Goal: Book appointment/travel/reservation

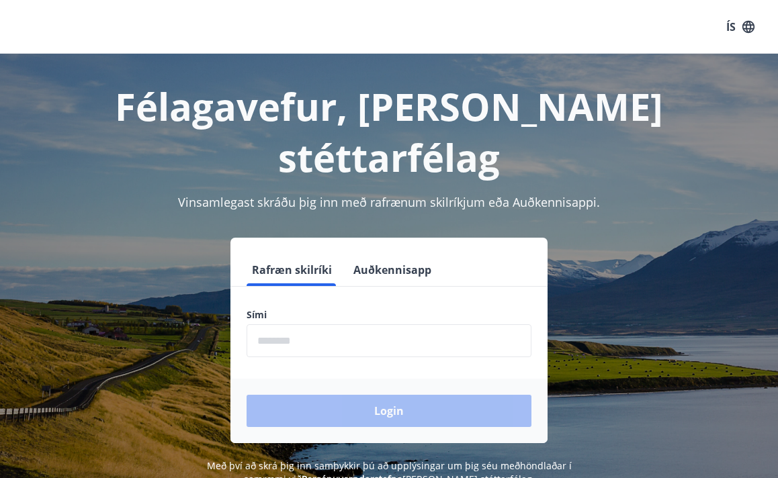
click at [379, 324] on input "phone" at bounding box center [389, 340] width 285 height 33
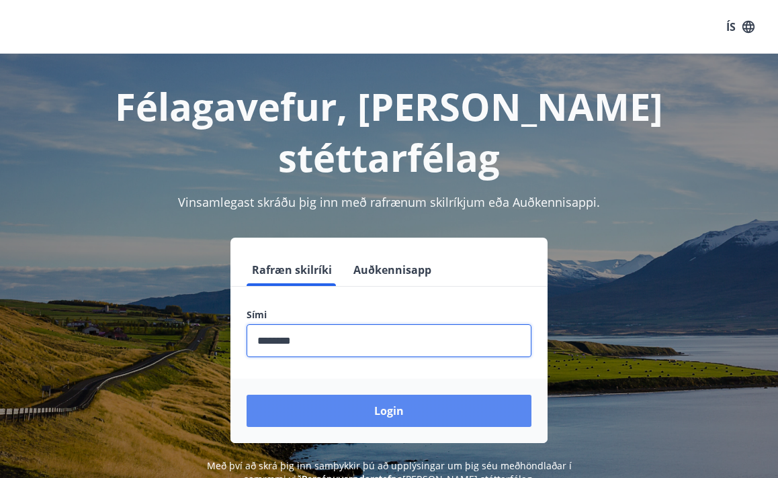
type input "********"
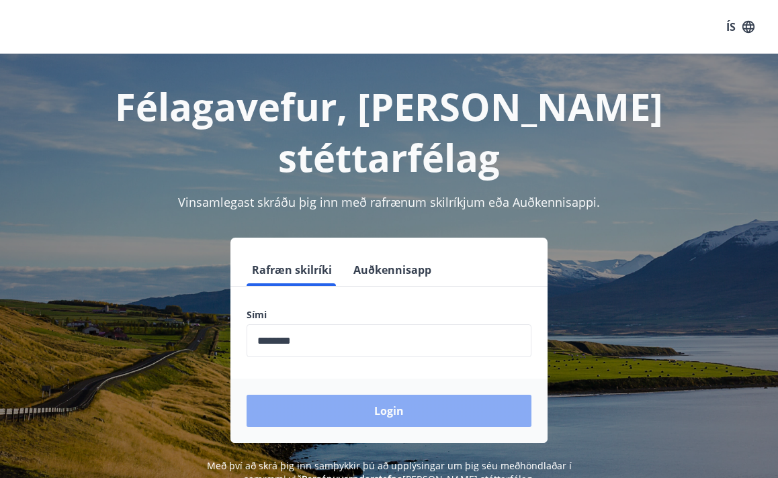
click at [490, 395] on button "Login" at bounding box center [389, 411] width 285 height 32
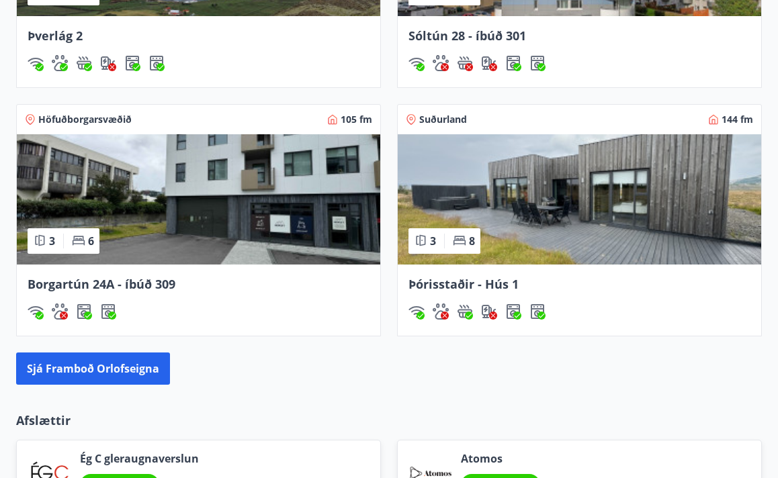
scroll to position [1198, 0]
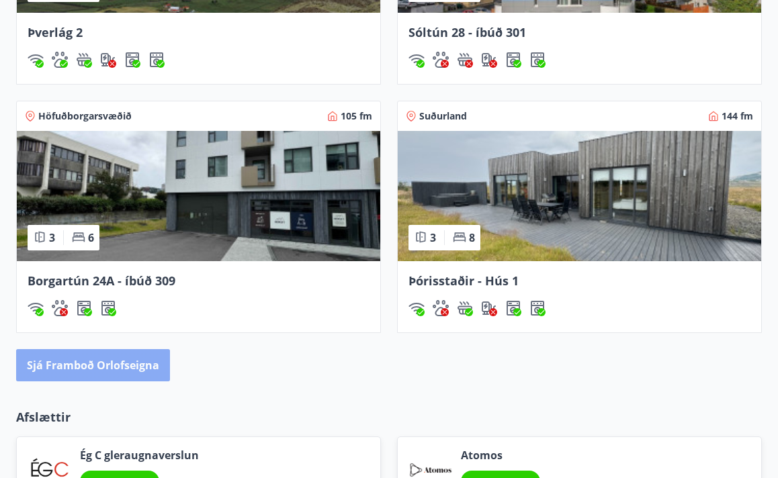
click at [146, 366] on button "Sjá framboð orlofseigna" at bounding box center [93, 365] width 154 height 32
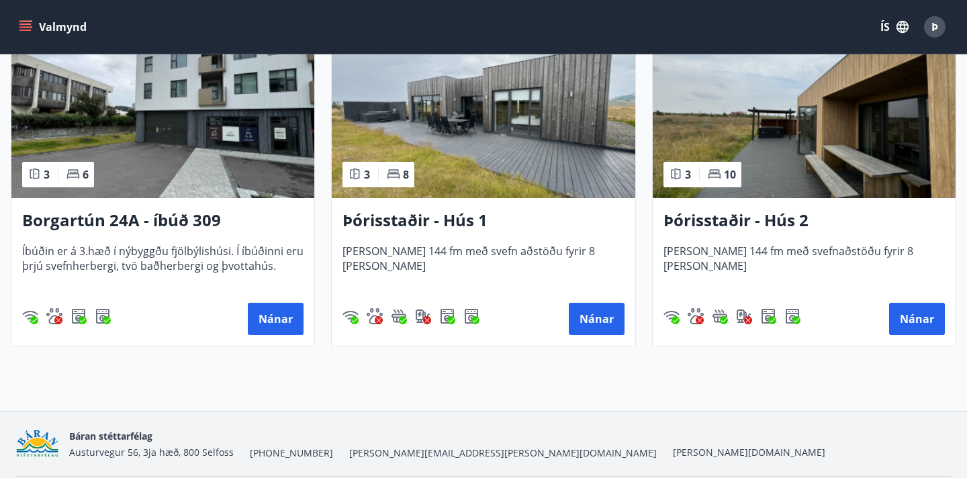
scroll to position [973, 0]
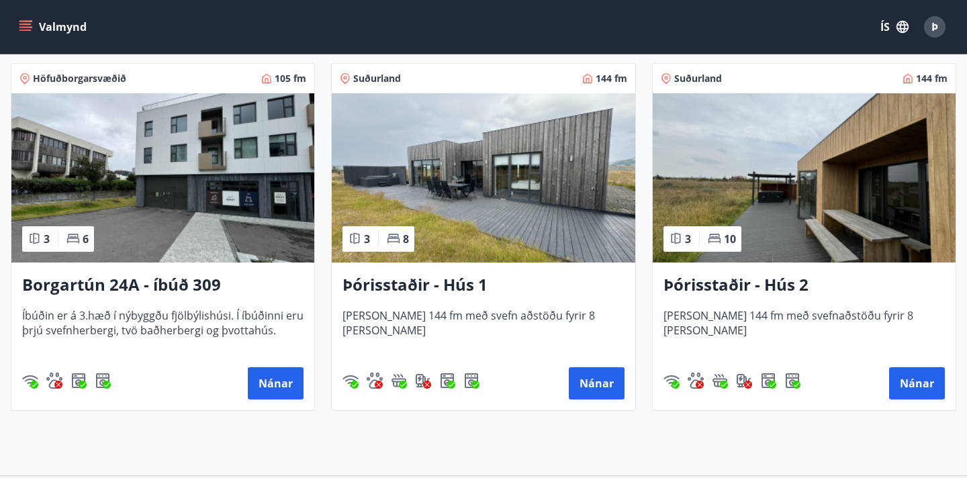
click at [439, 285] on h3 "Þórisstaðir - Hús 1" at bounding box center [483, 285] width 281 height 24
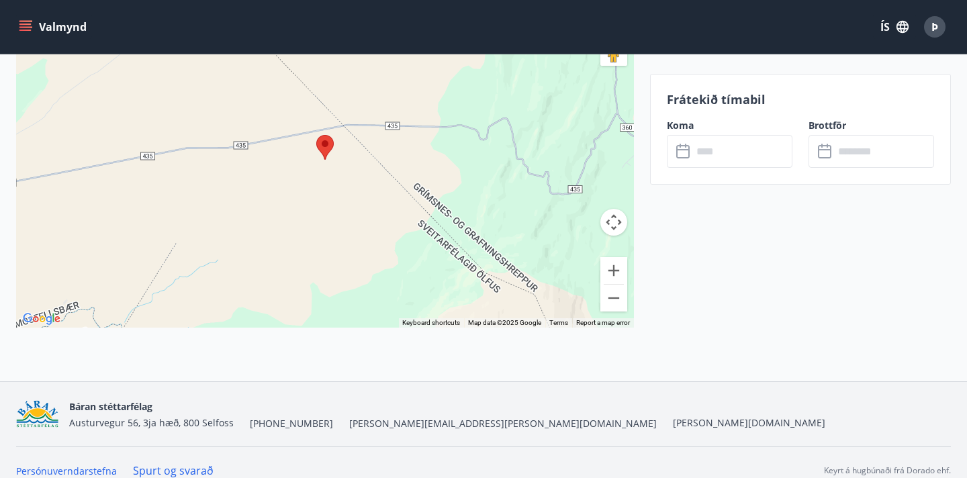
scroll to position [3058, 0]
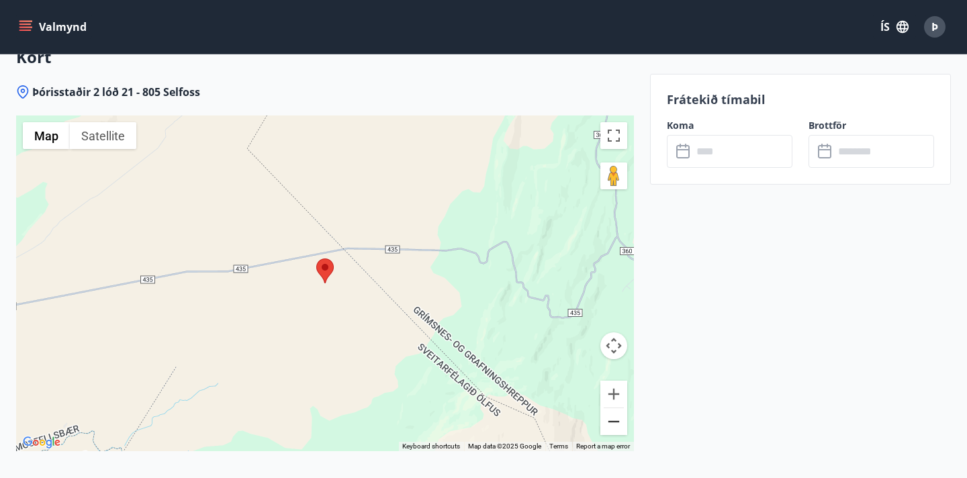
click at [621, 408] on button "Zoom out" at bounding box center [614, 421] width 27 height 27
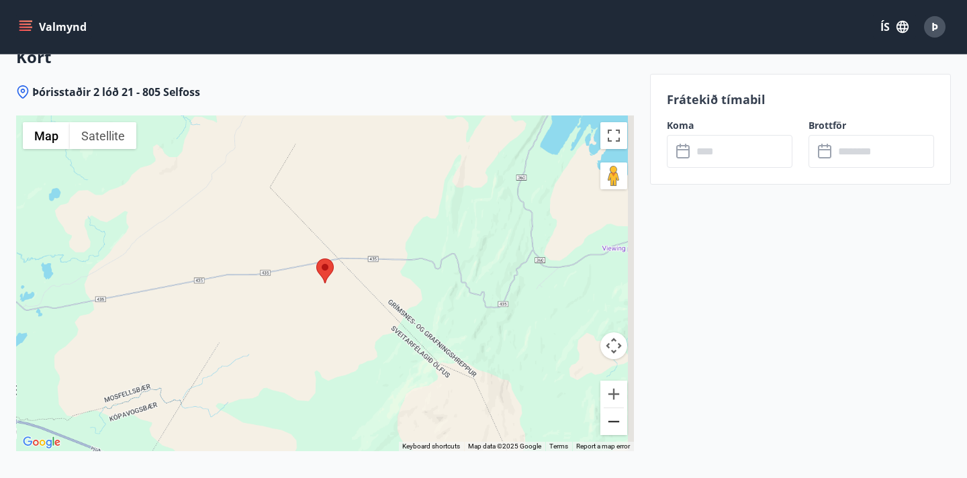
click at [621, 408] on button "Zoom out" at bounding box center [614, 421] width 27 height 27
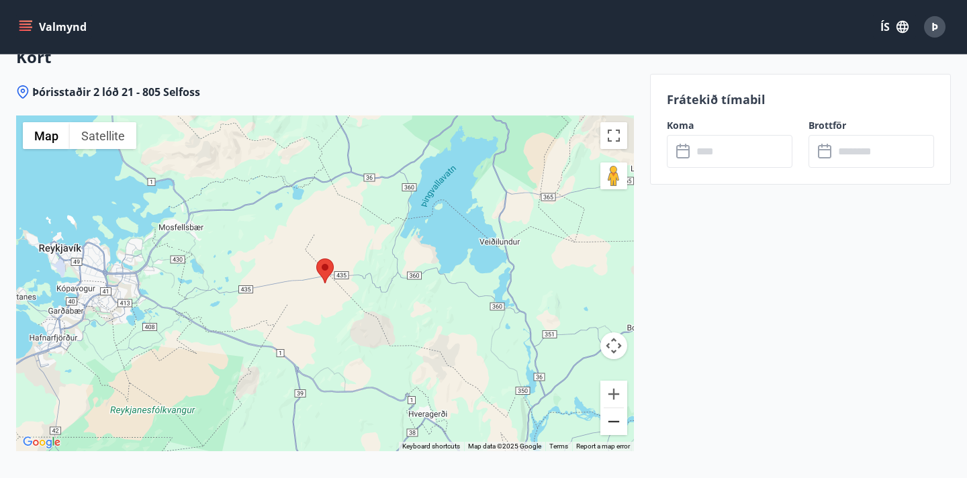
click at [621, 408] on button "Zoom out" at bounding box center [614, 421] width 27 height 27
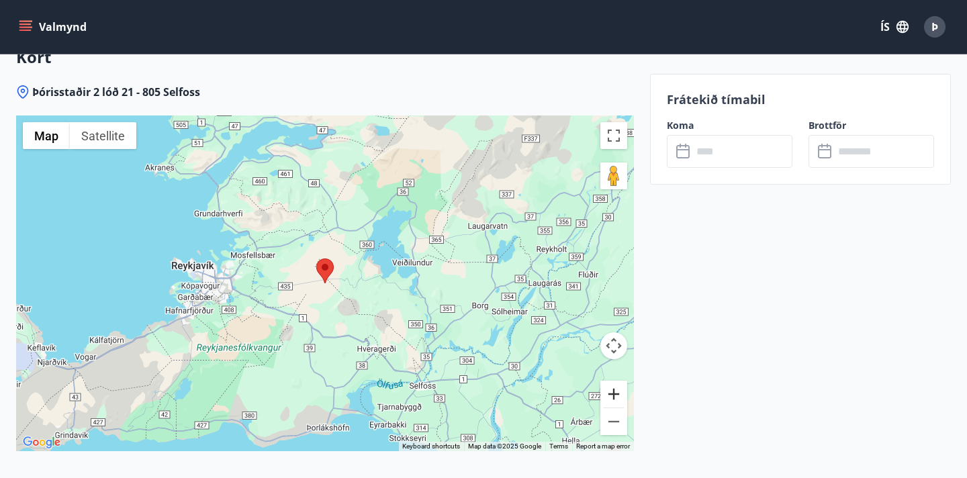
click at [618, 381] on button "Zoom in" at bounding box center [614, 394] width 27 height 27
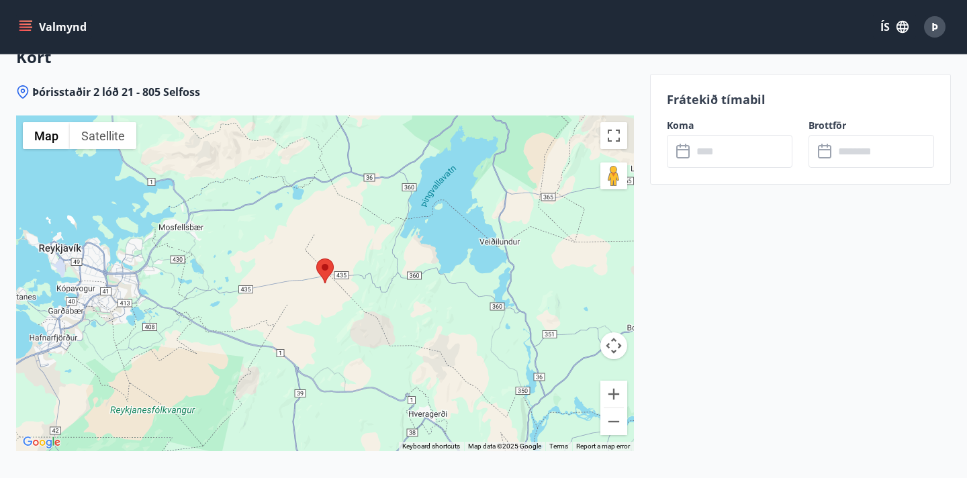
click at [717, 151] on input "text" at bounding box center [743, 151] width 100 height 33
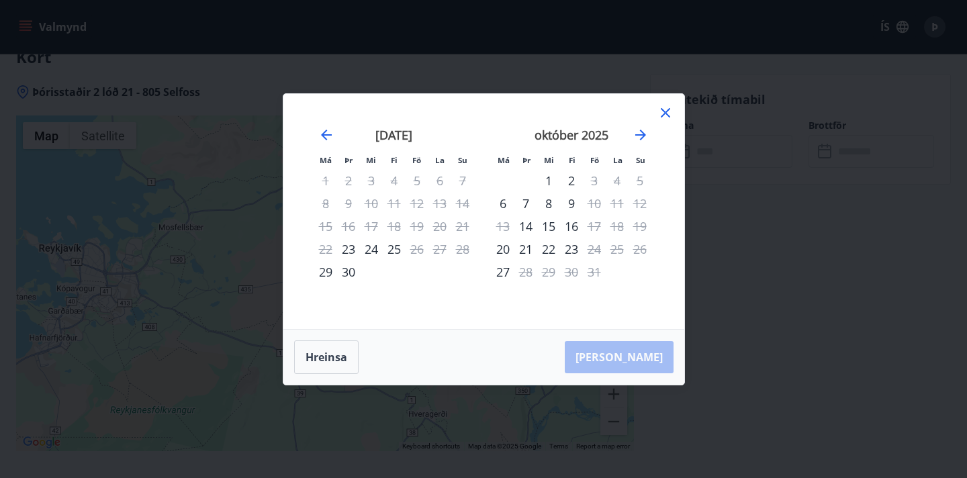
click at [441, 228] on div "20" at bounding box center [440, 226] width 23 height 23
click at [665, 107] on icon at bounding box center [666, 113] width 16 height 16
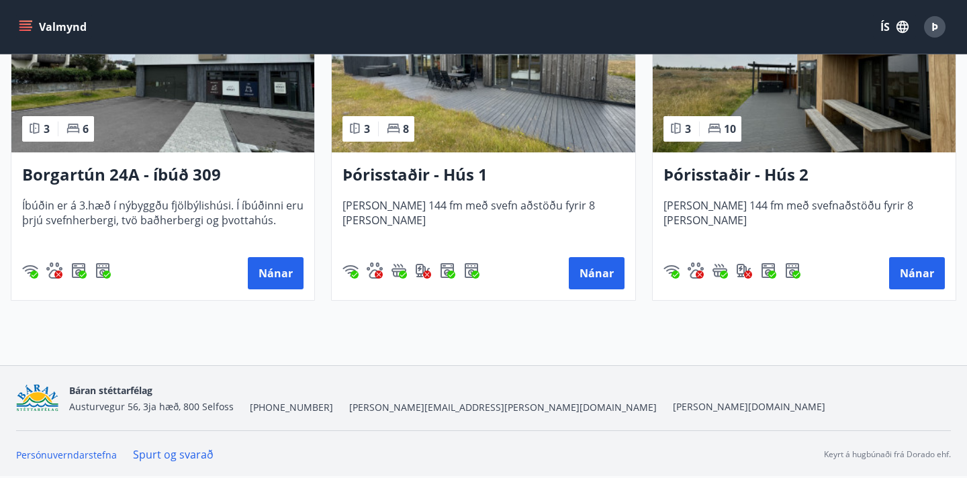
scroll to position [971, 0]
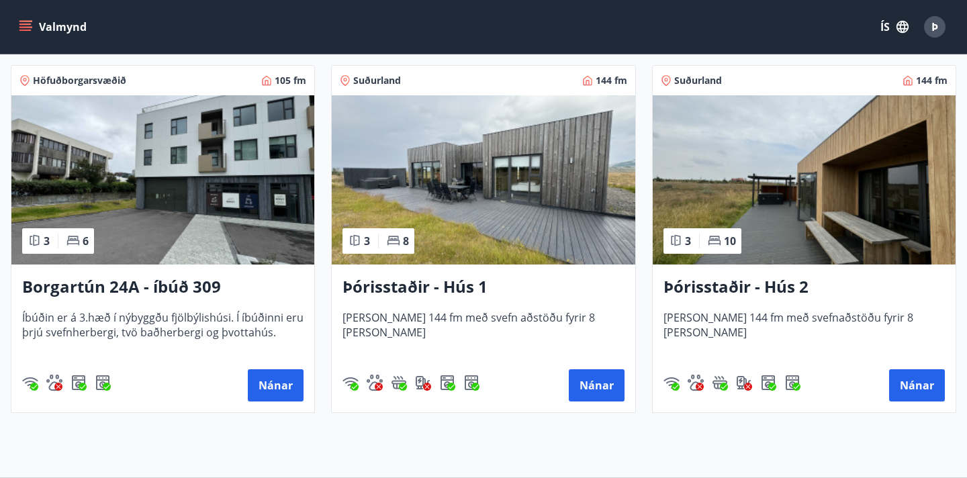
click at [723, 290] on h3 "Þórisstaðir - Hús 2" at bounding box center [804, 287] width 281 height 24
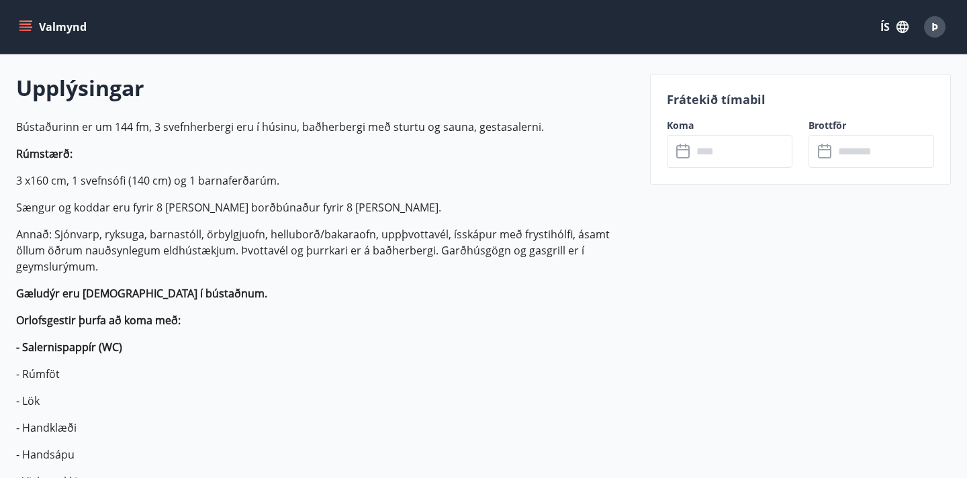
scroll to position [367, 0]
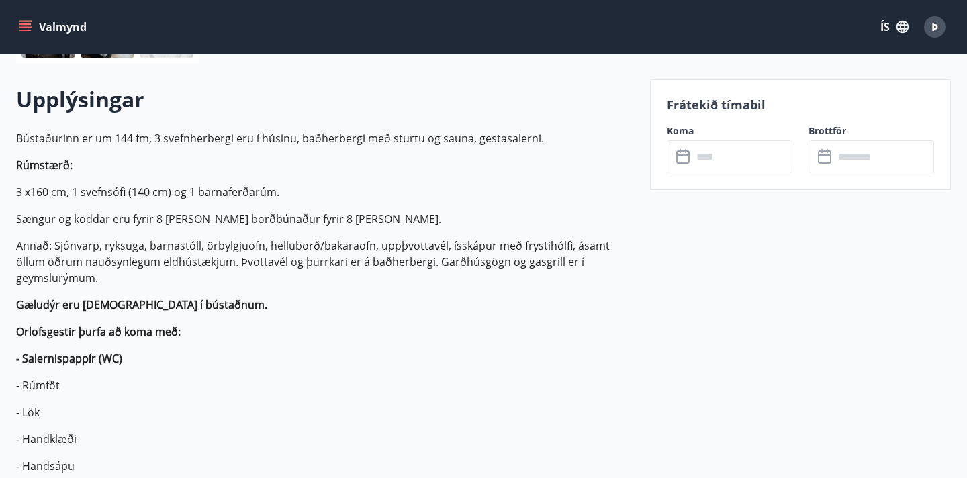
click at [741, 173] on input "text" at bounding box center [743, 156] width 100 height 33
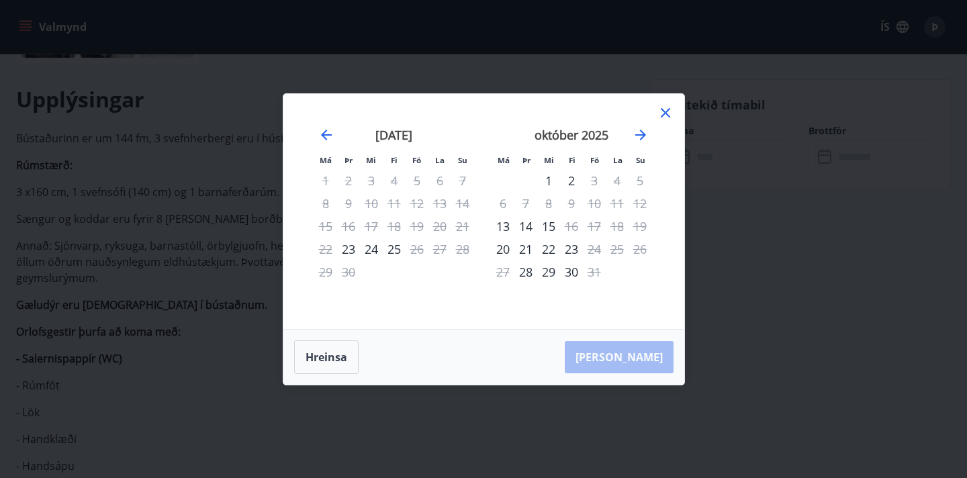
click at [425, 229] on div "19" at bounding box center [417, 226] width 23 height 23
click at [443, 228] on div "20" at bounding box center [440, 226] width 23 height 23
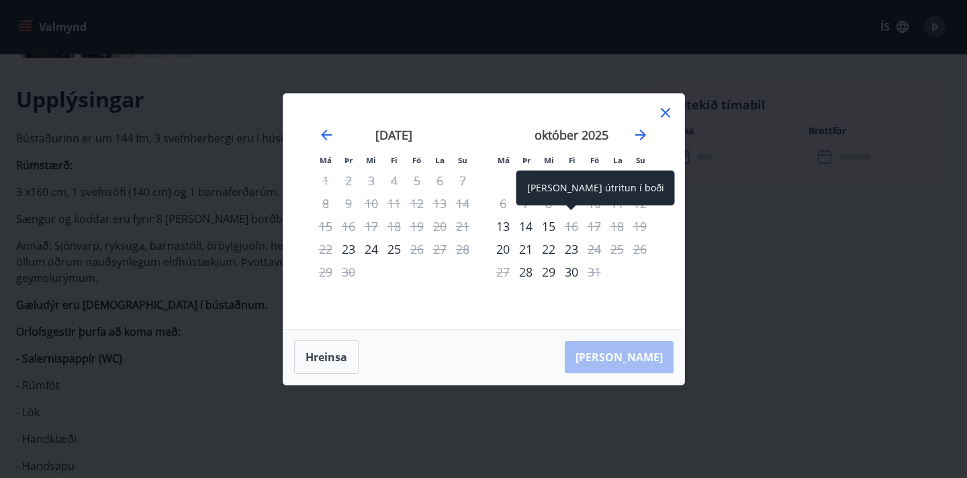
click at [576, 229] on div "16" at bounding box center [571, 226] width 23 height 23
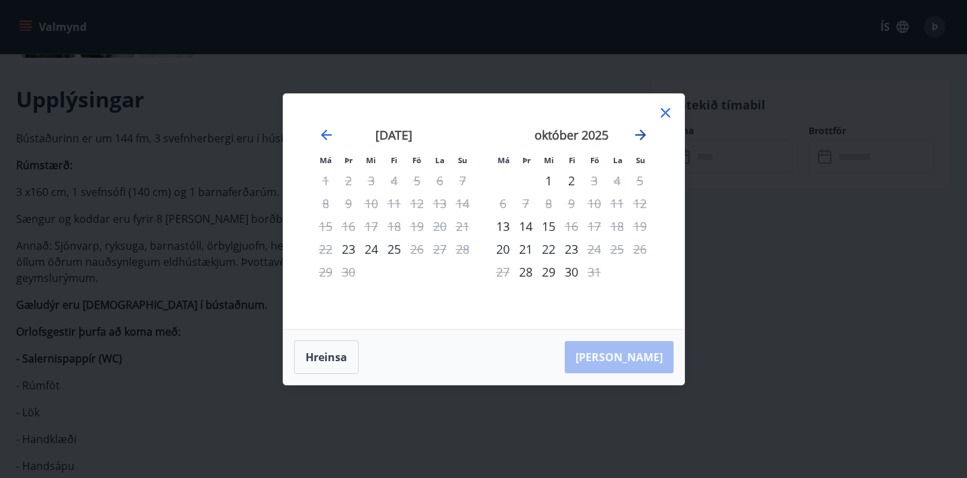
click at [644, 132] on icon "Move forward to switch to the next month." at bounding box center [641, 135] width 16 height 16
click at [651, 134] on div "nóvember 2025 1 2 3 4 5 6 7 8 9 10 11 12 13 14 15 16 17 18 19 20 21 22 23 24 25…" at bounding box center [571, 220] width 177 height 220
click at [646, 134] on icon "Move forward to switch to the next month." at bounding box center [641, 135] width 16 height 16
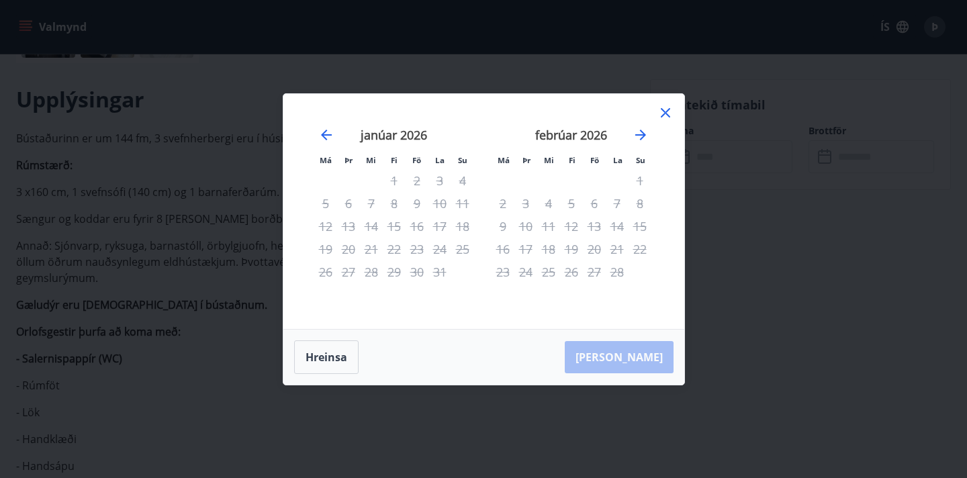
click at [659, 116] on icon at bounding box center [666, 113] width 16 height 16
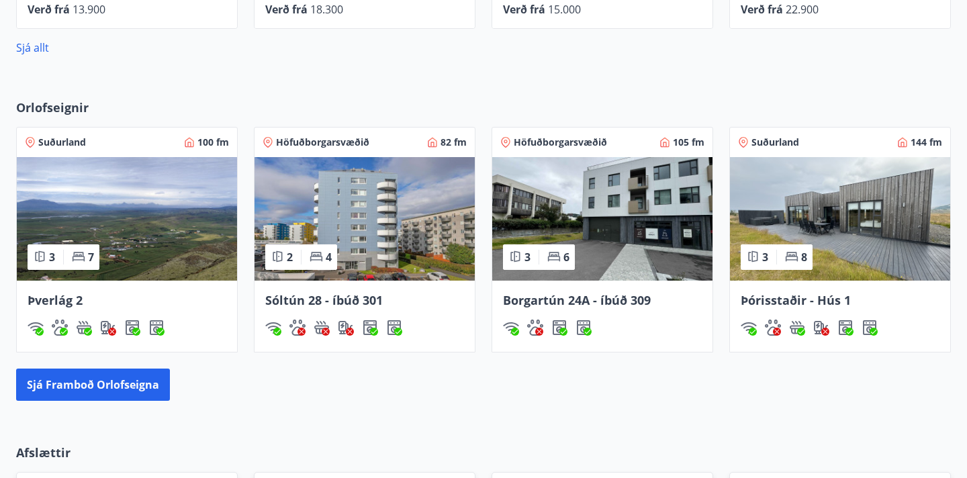
scroll to position [759, 0]
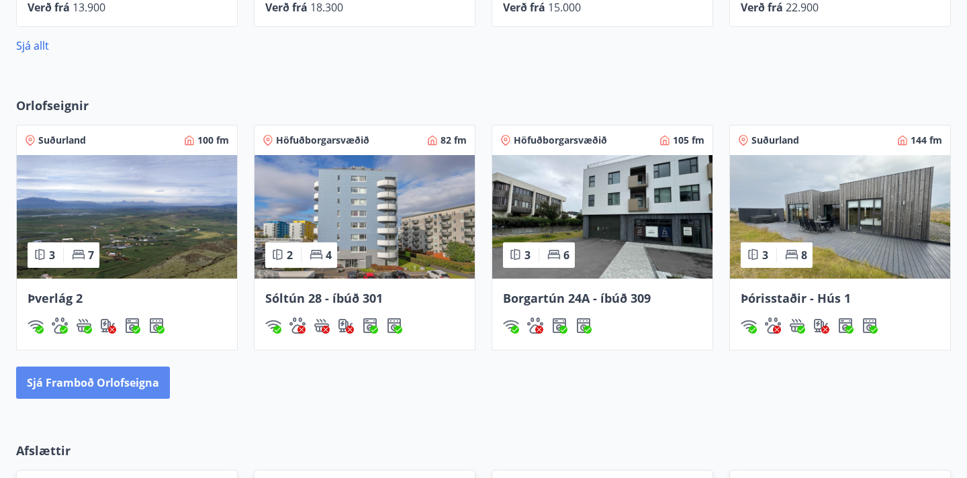
click at [105, 378] on button "Sjá framboð orlofseigna" at bounding box center [93, 383] width 154 height 32
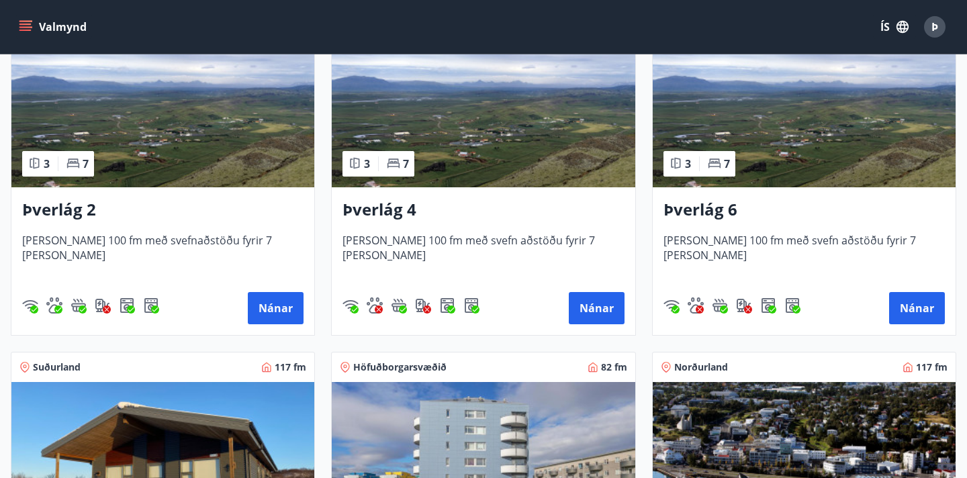
scroll to position [240, 0]
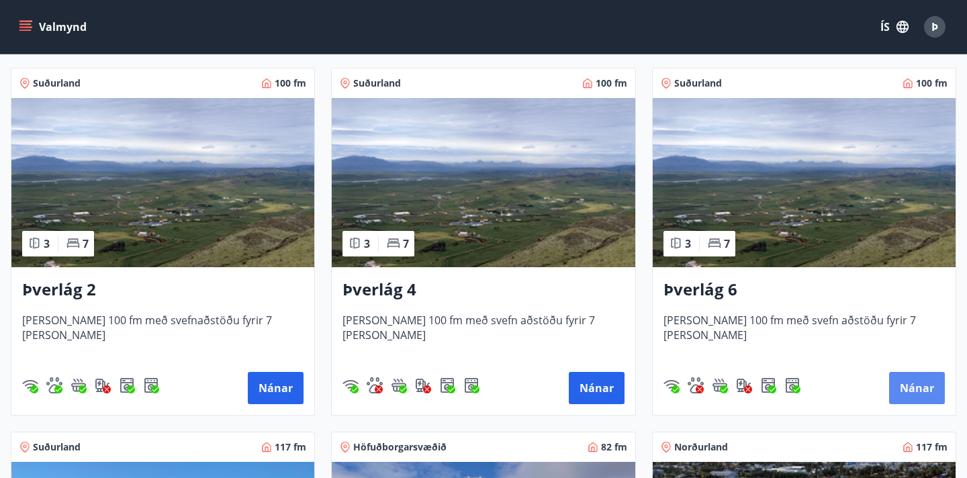
click at [908, 382] on button "Nánar" at bounding box center [917, 388] width 56 height 32
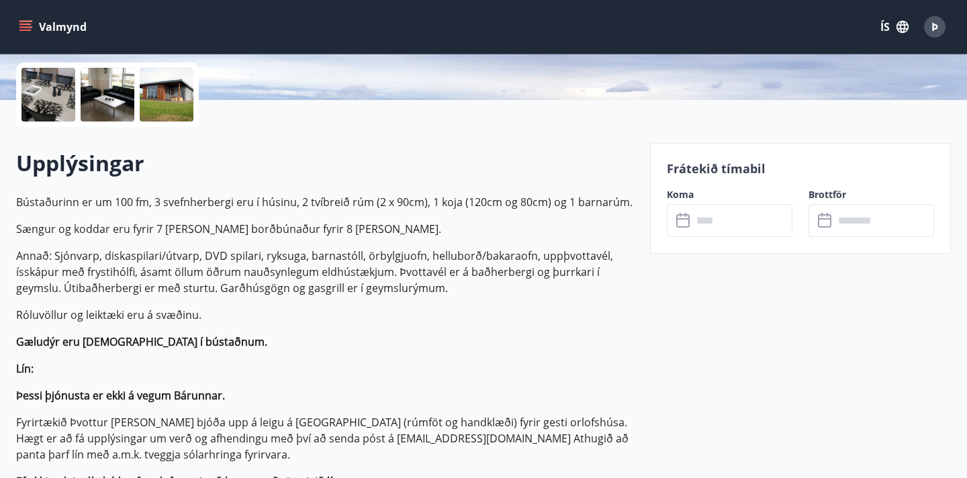
scroll to position [322, 0]
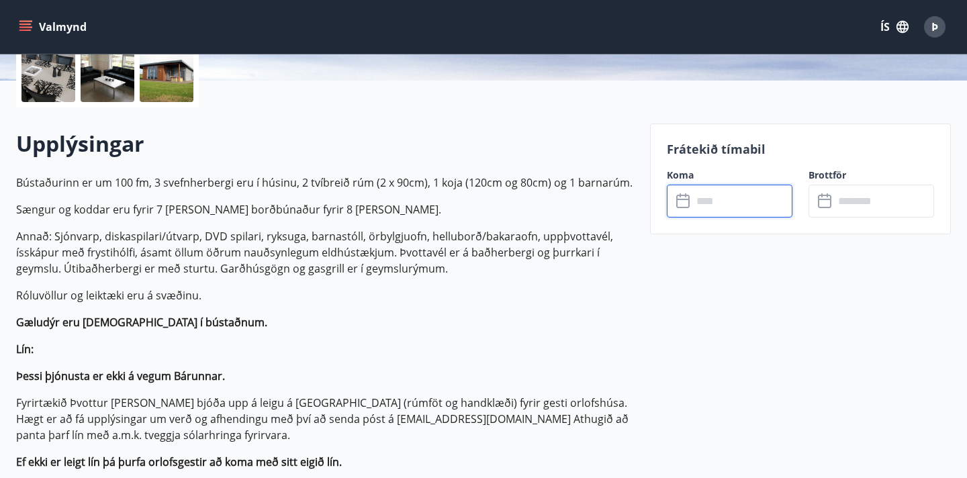
click at [725, 206] on input "text" at bounding box center [743, 201] width 100 height 33
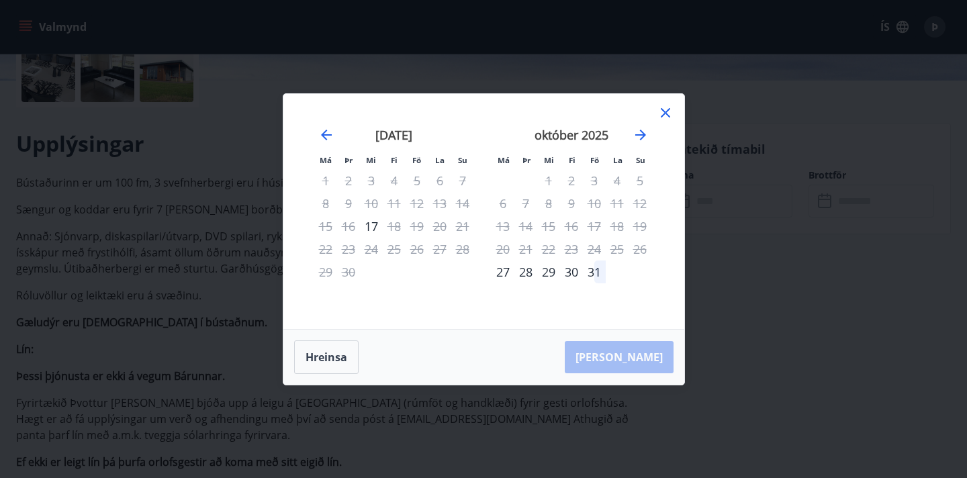
click at [666, 111] on icon at bounding box center [665, 112] width 9 height 9
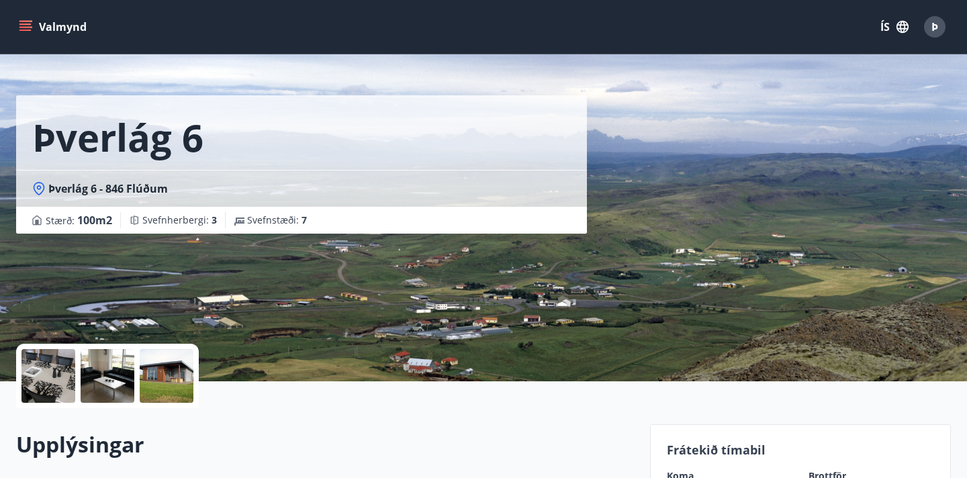
scroll to position [0, 0]
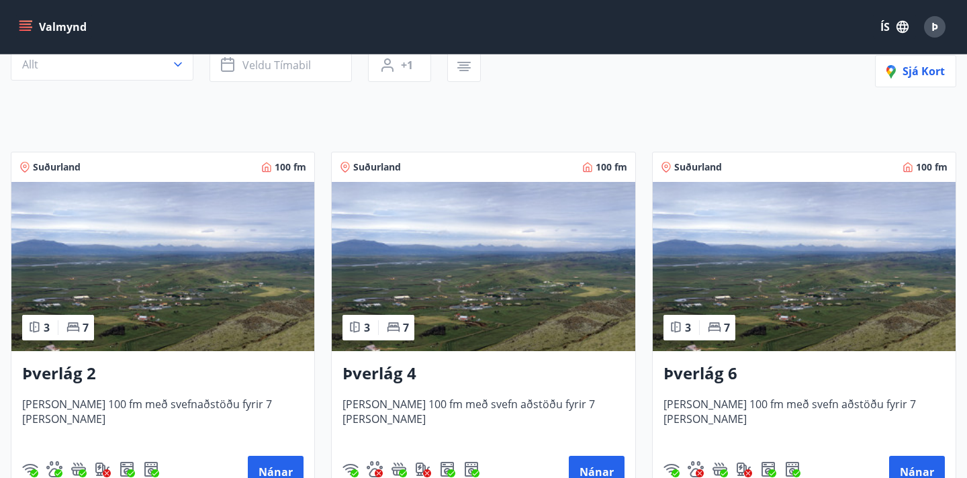
click at [435, 367] on h3 "Þverlág 4" at bounding box center [483, 374] width 281 height 24
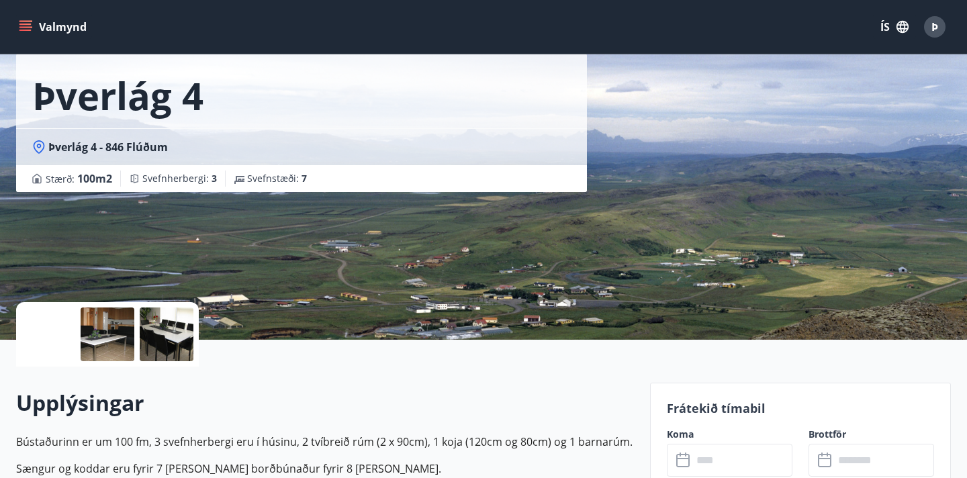
scroll to position [171, 0]
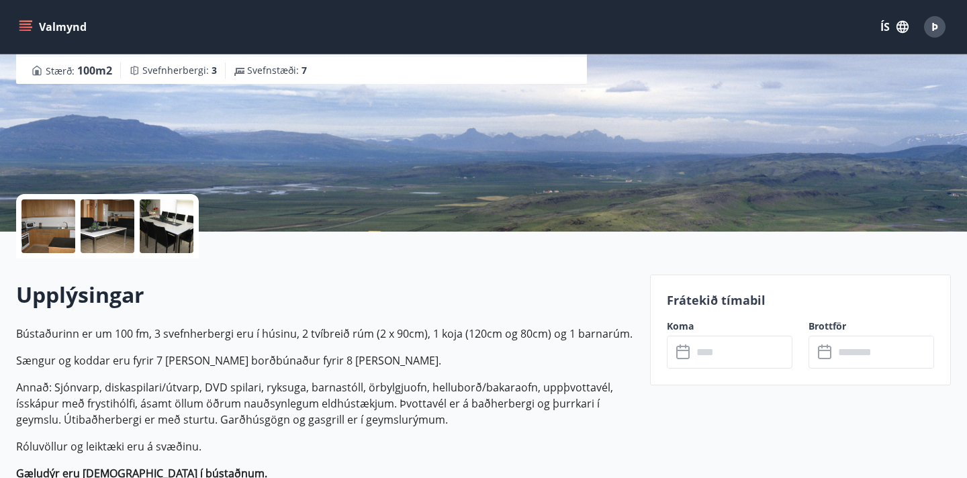
click at [749, 359] on input "text" at bounding box center [743, 352] width 100 height 33
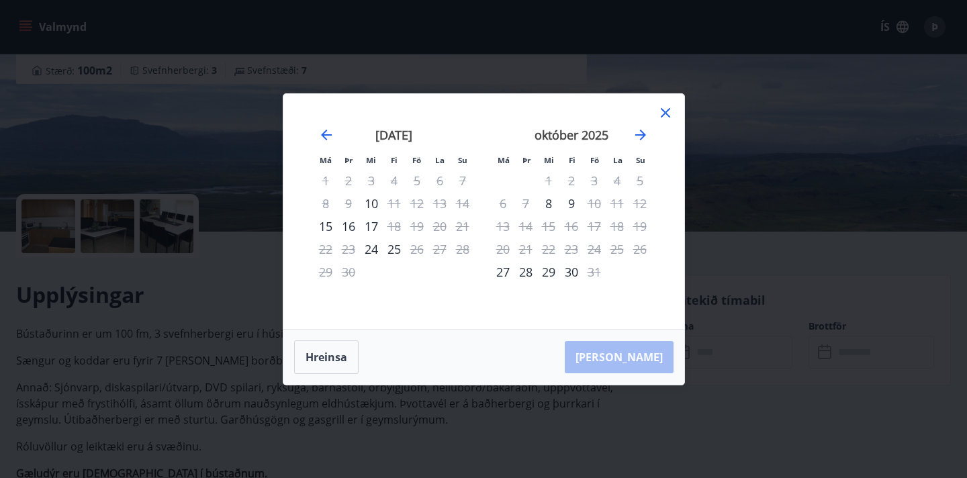
click at [665, 109] on icon at bounding box center [666, 113] width 16 height 16
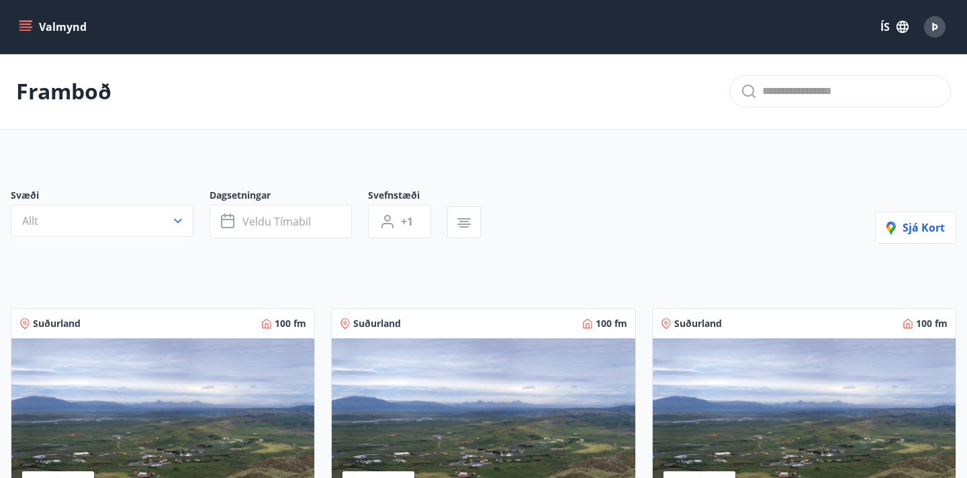
scroll to position [127, 0]
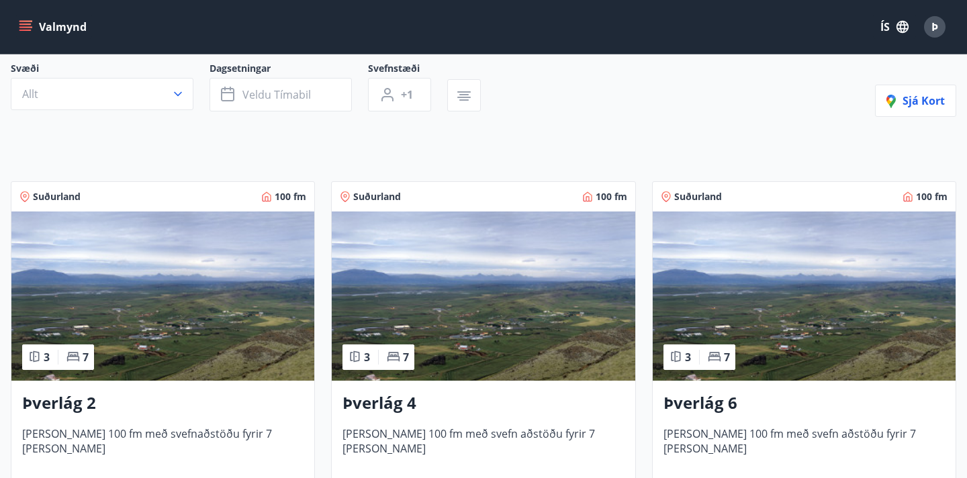
click at [200, 284] on img at bounding box center [162, 296] width 303 height 169
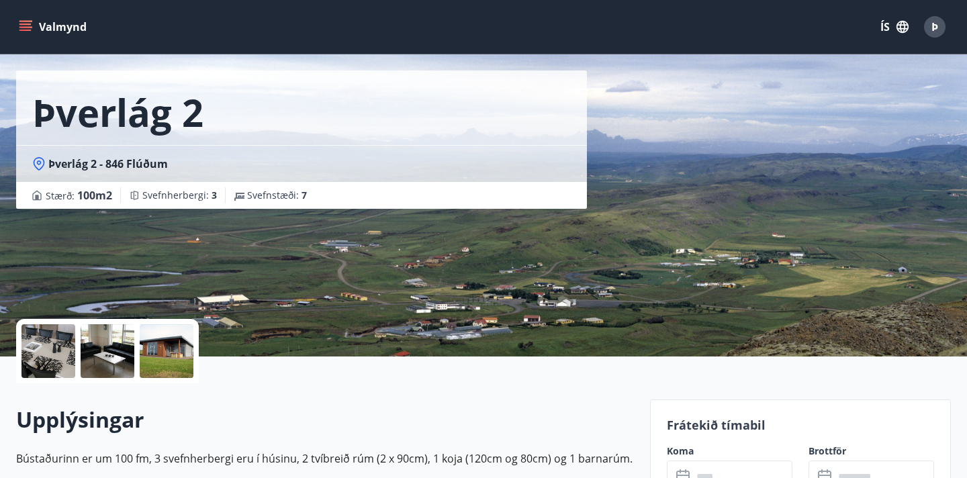
scroll to position [81, 0]
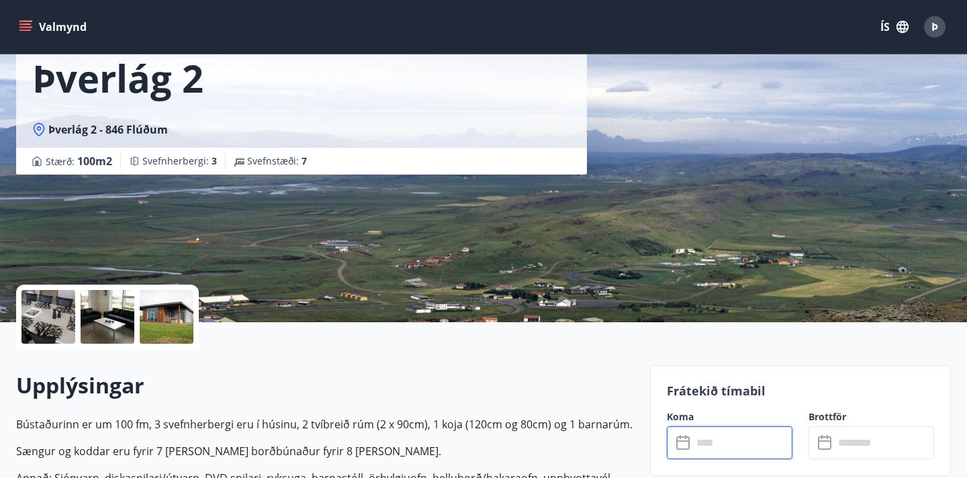
click at [719, 441] on input "text" at bounding box center [743, 443] width 100 height 33
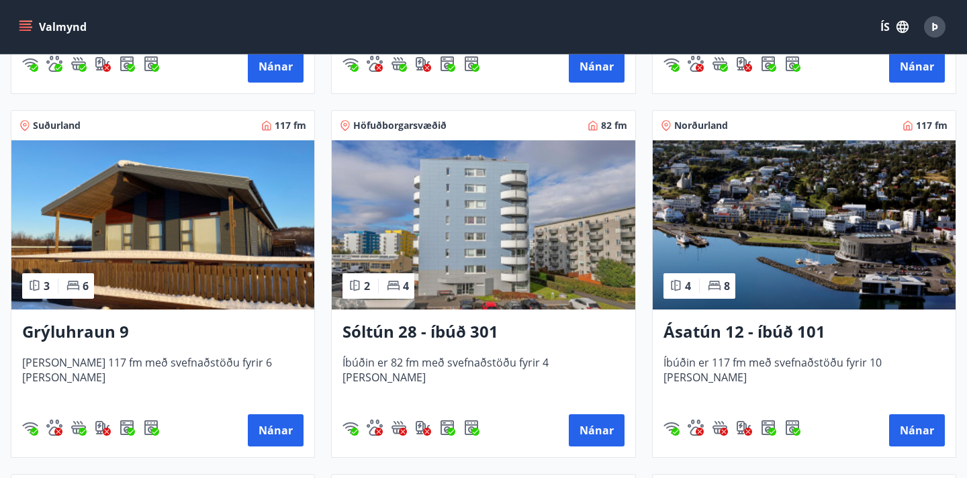
click at [238, 267] on img at bounding box center [162, 224] width 303 height 169
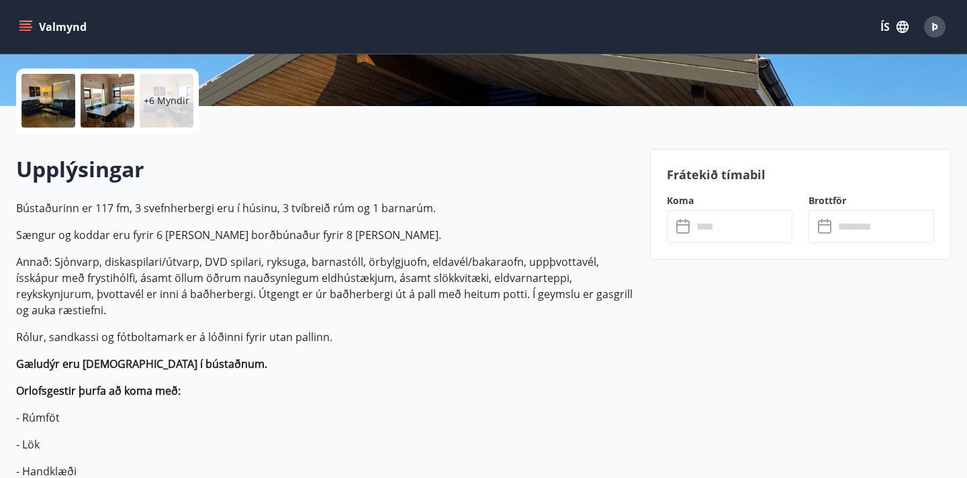
scroll to position [320, 0]
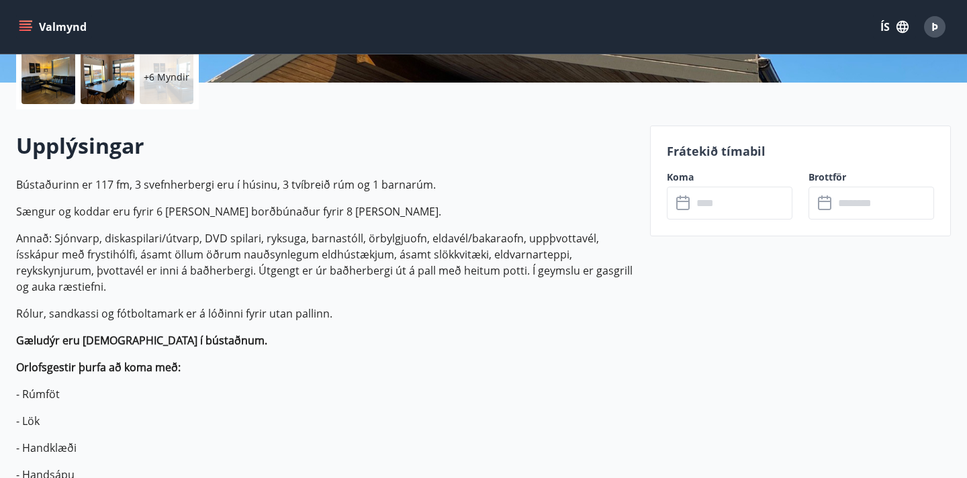
click at [740, 209] on input "text" at bounding box center [743, 203] width 100 height 33
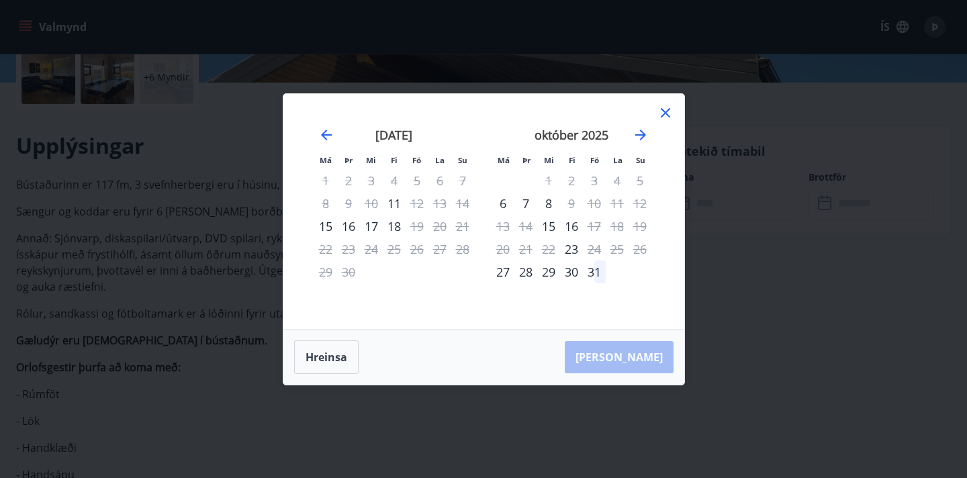
click at [402, 223] on div "18" at bounding box center [394, 226] width 23 height 23
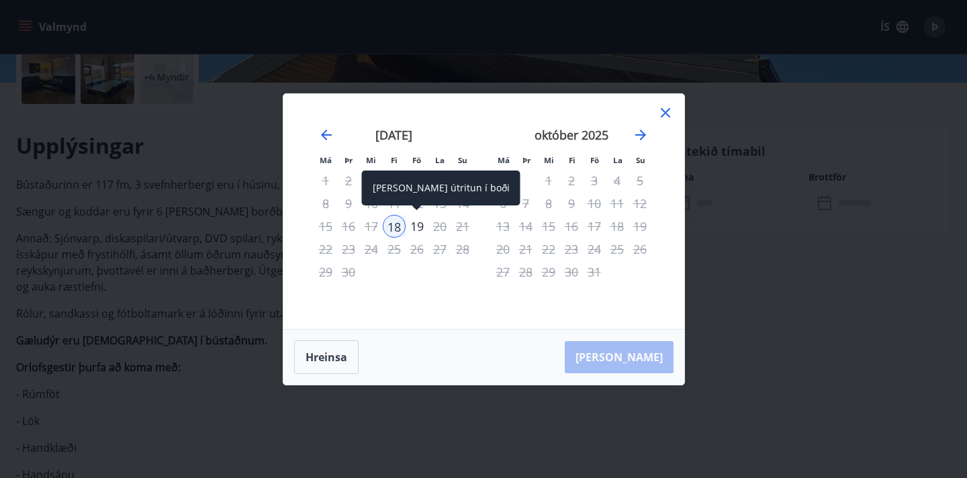
click at [422, 225] on div "19" at bounding box center [417, 226] width 23 height 23
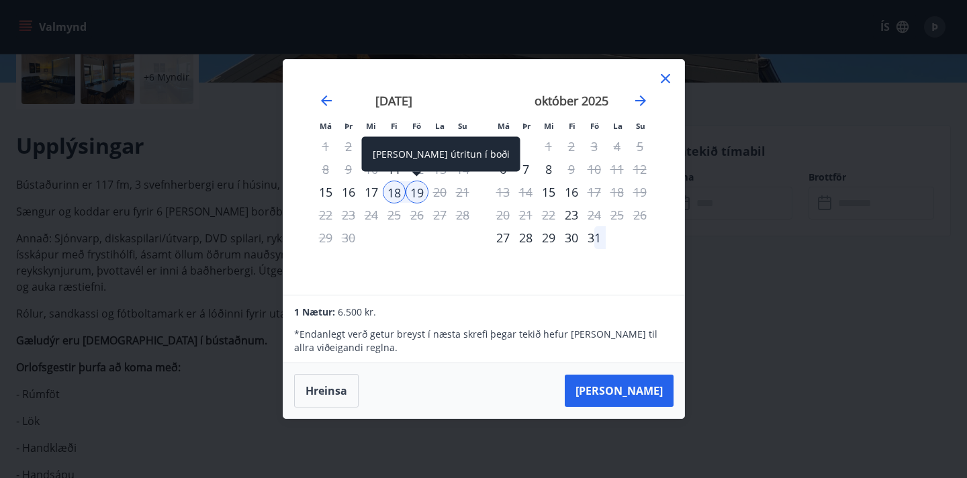
click at [423, 190] on div "19" at bounding box center [417, 192] width 23 height 23
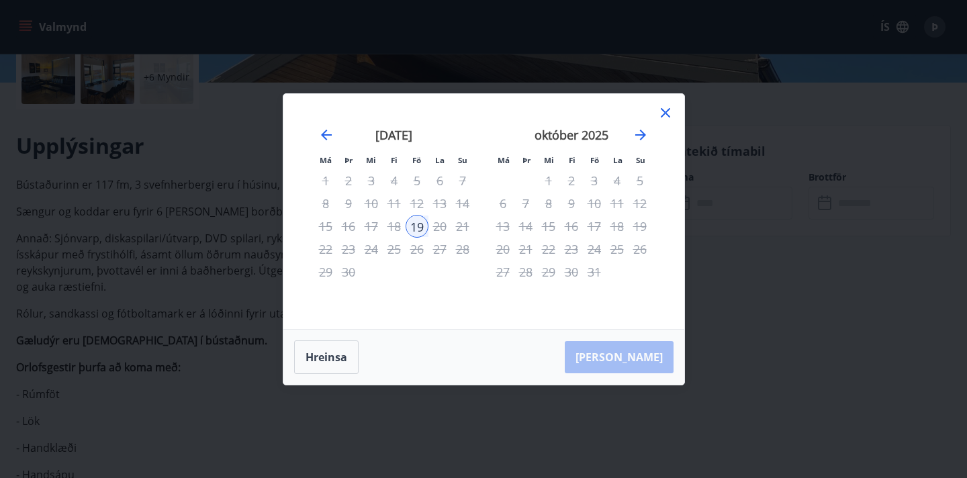
click at [672, 114] on icon at bounding box center [666, 113] width 16 height 16
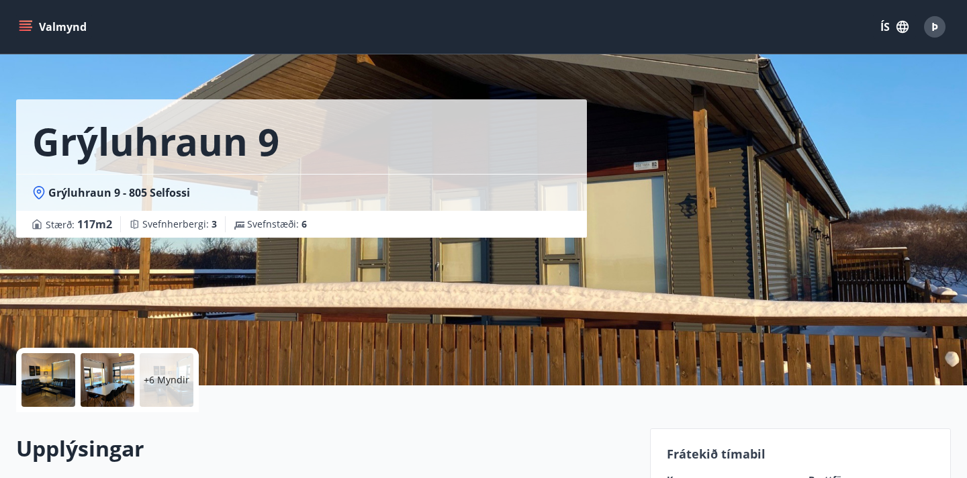
scroll to position [0, 0]
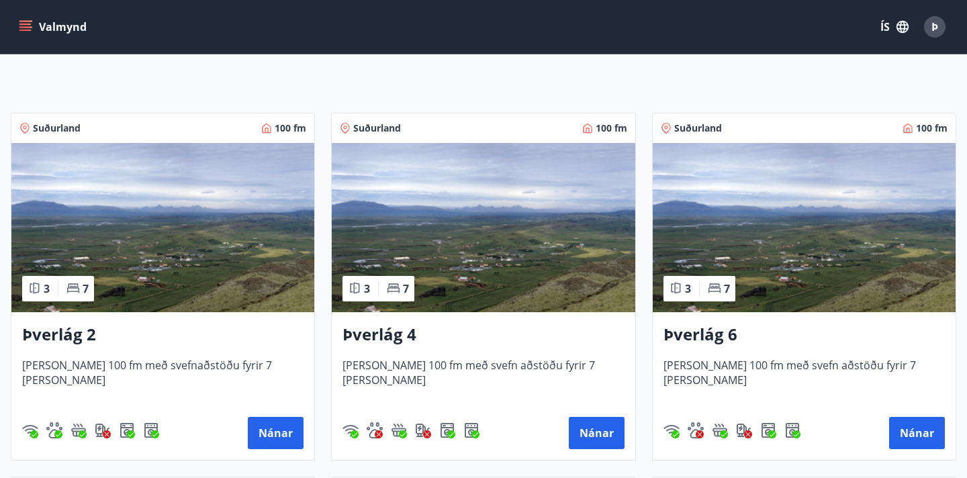
click at [261, 257] on img at bounding box center [162, 227] width 303 height 169
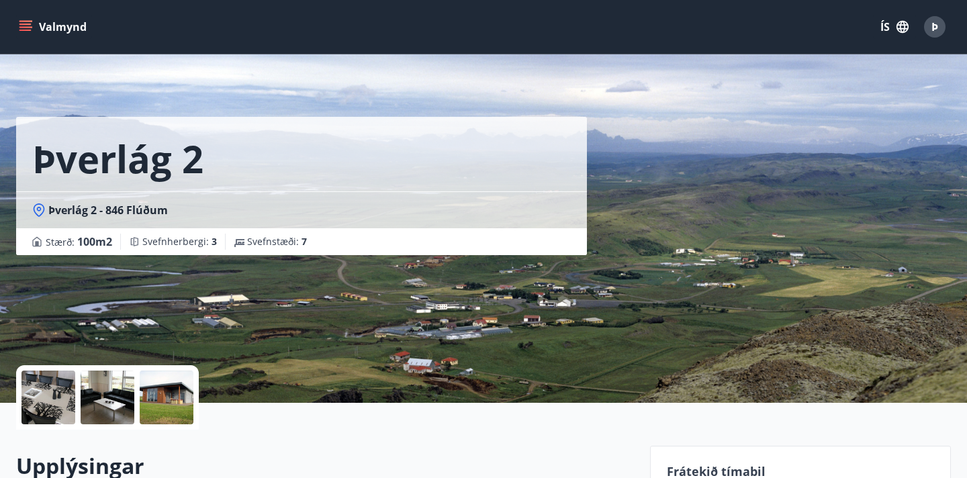
scroll to position [490, 0]
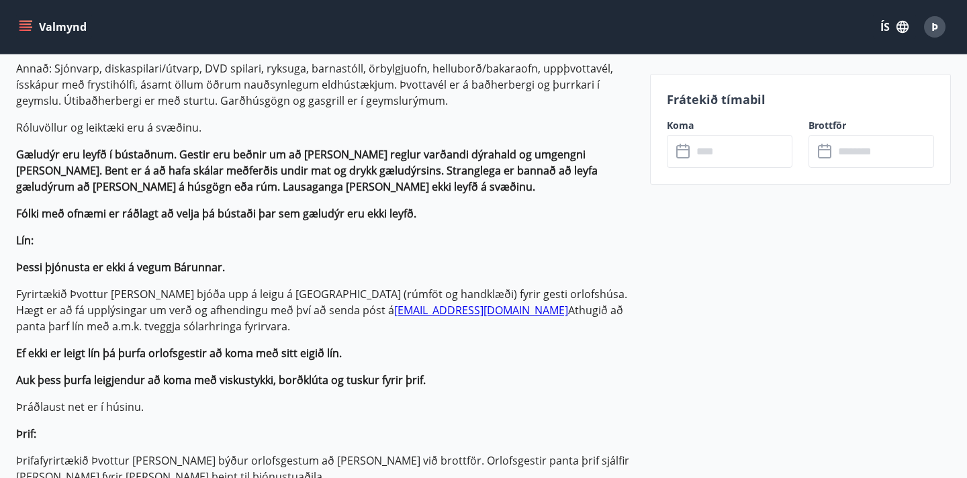
click at [734, 157] on input "text" at bounding box center [743, 151] width 100 height 33
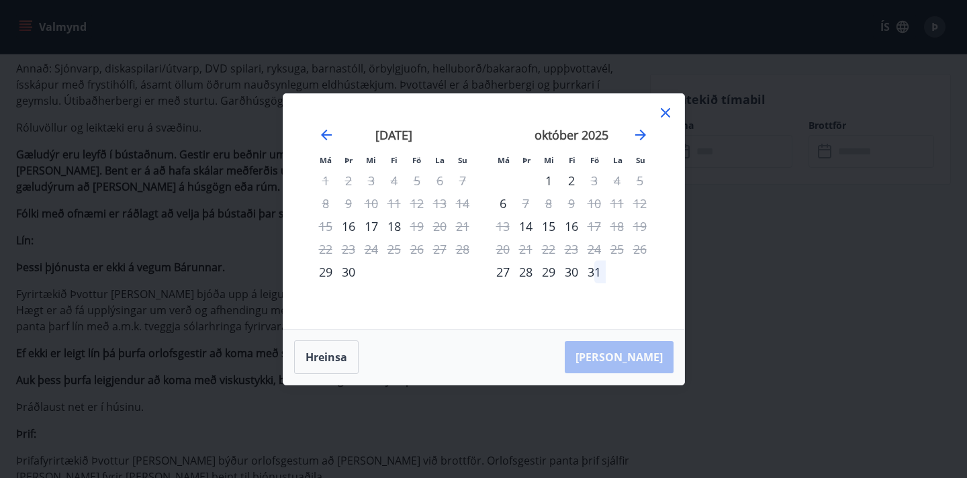
click at [396, 226] on div "18" at bounding box center [394, 226] width 23 height 23
click at [673, 107] on div "Má Þr Mi Fi Fö La Su Má Þr Mi Fi Fö La Su [DATE] 1 2 3 4 5 6 7 8 9 10 11 12 13 …" at bounding box center [483, 211] width 401 height 235
click at [662, 107] on icon at bounding box center [666, 113] width 16 height 16
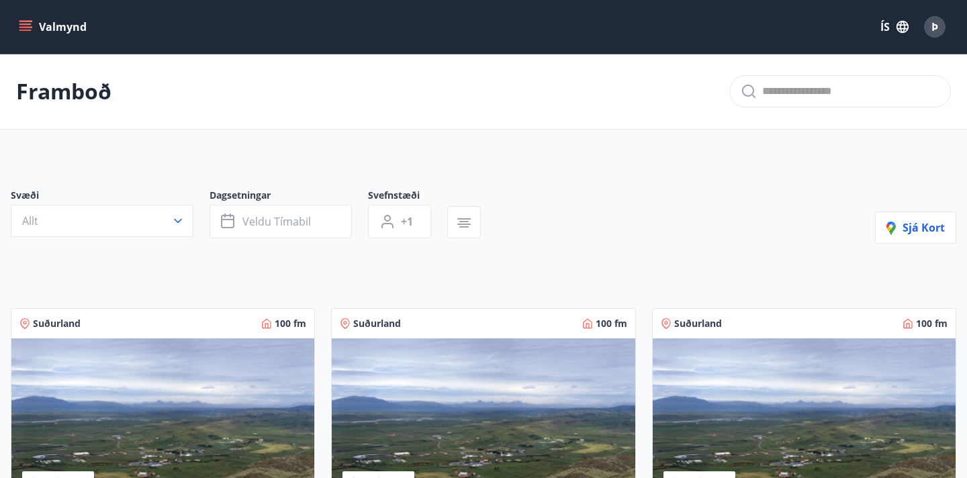
click at [460, 367] on img at bounding box center [483, 423] width 303 height 169
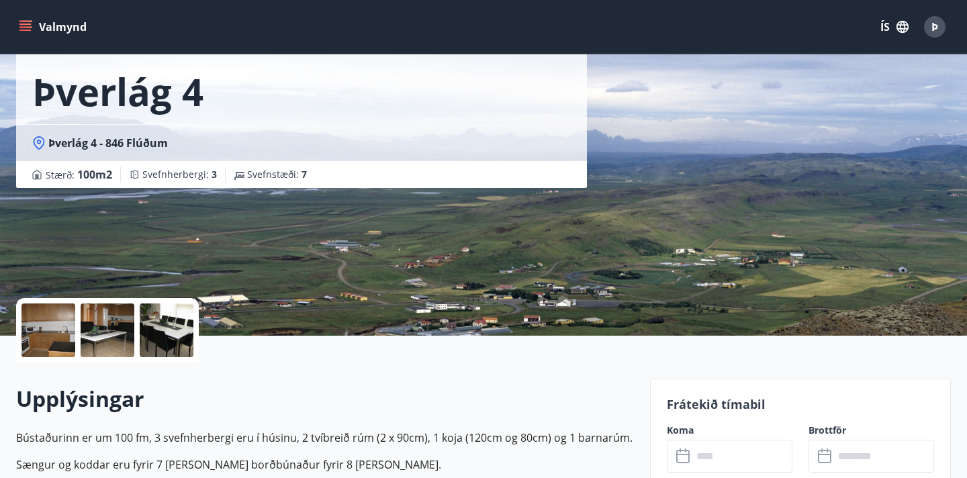
scroll to position [162, 0]
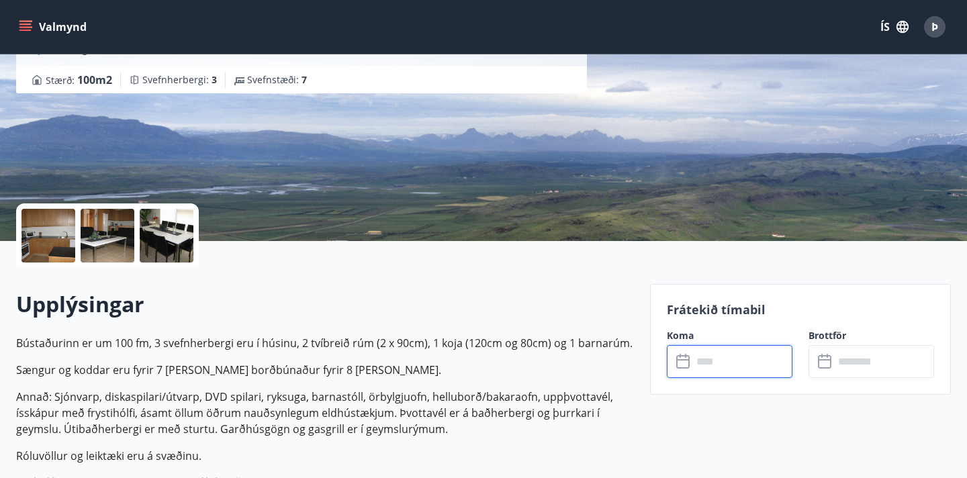
click at [736, 362] on input "text" at bounding box center [743, 361] width 100 height 33
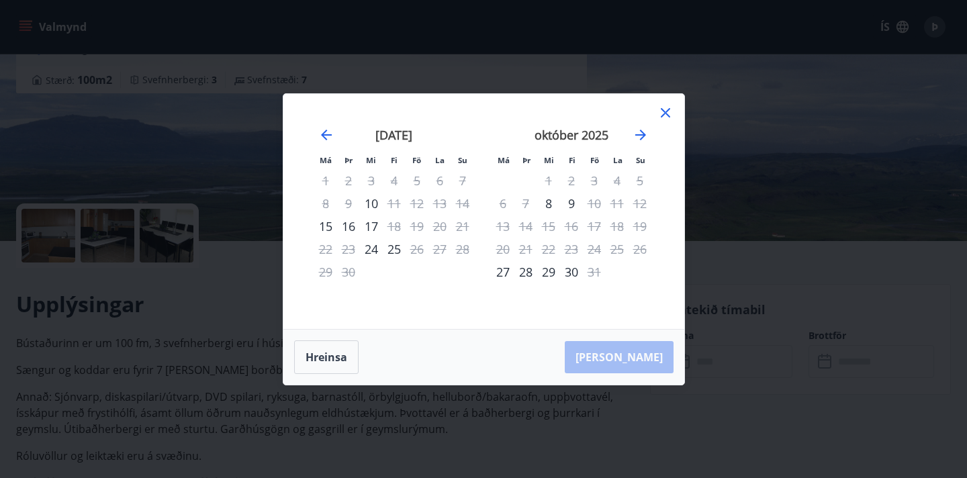
click at [368, 225] on div "17" at bounding box center [371, 226] width 23 height 23
click at [665, 113] on icon at bounding box center [665, 112] width 9 height 9
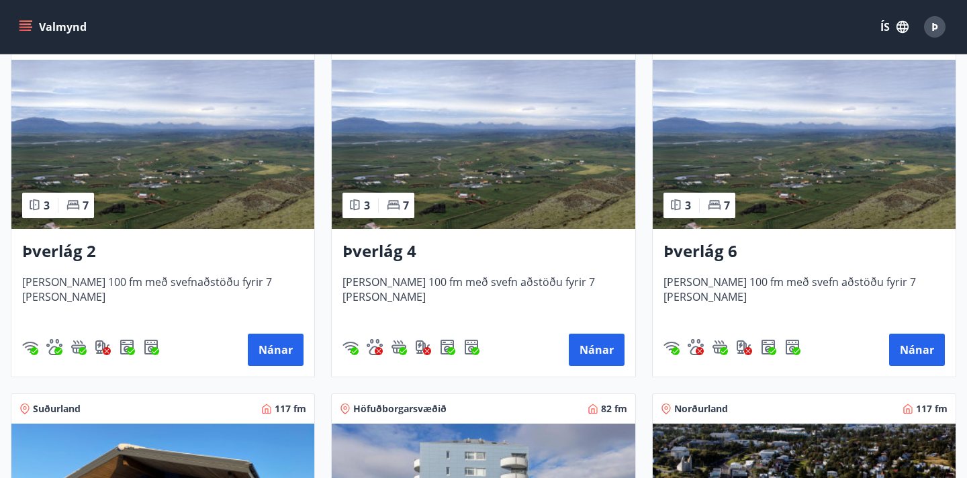
click at [737, 185] on img at bounding box center [804, 144] width 303 height 169
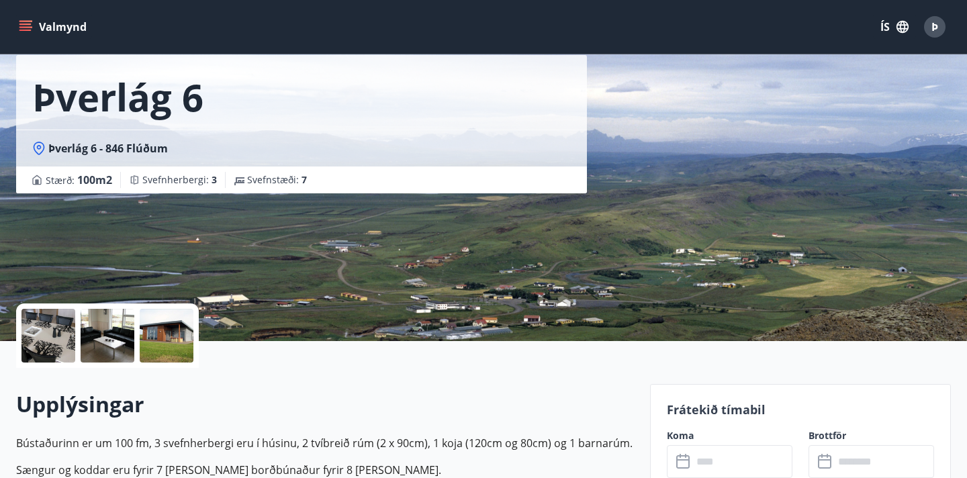
scroll to position [224, 0]
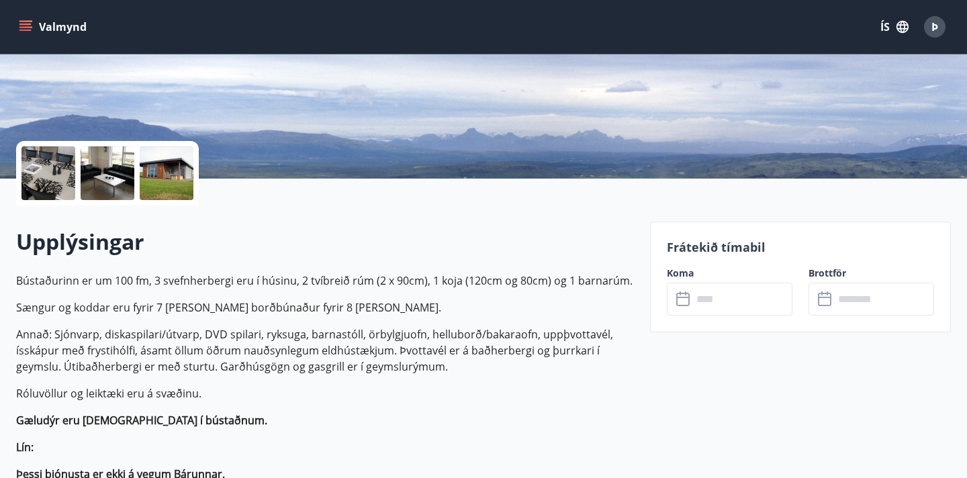
click at [732, 290] on input "text" at bounding box center [743, 299] width 100 height 33
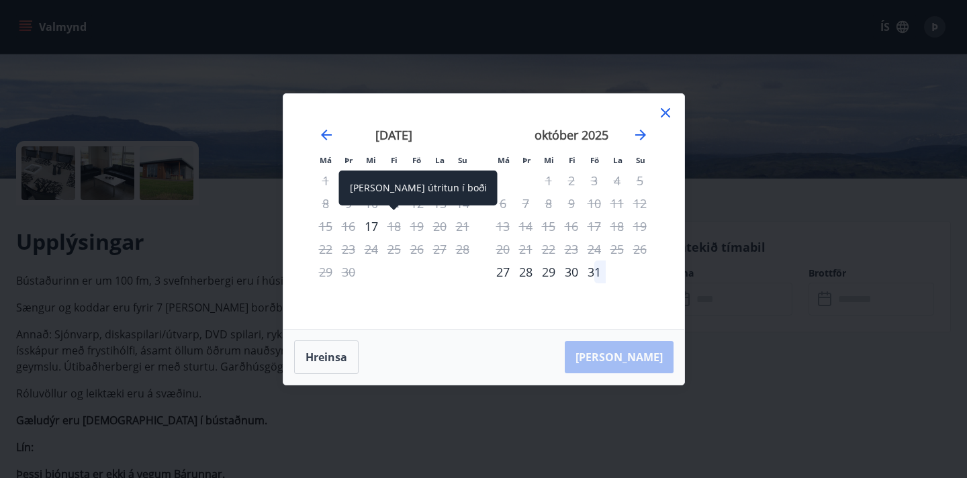
click at [369, 222] on div "17" at bounding box center [371, 226] width 23 height 23
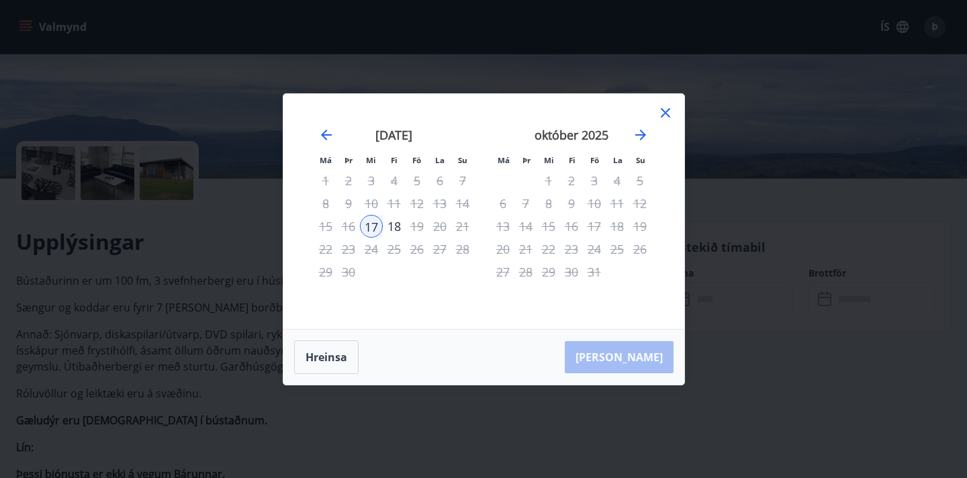
click at [672, 114] on icon at bounding box center [666, 113] width 16 height 16
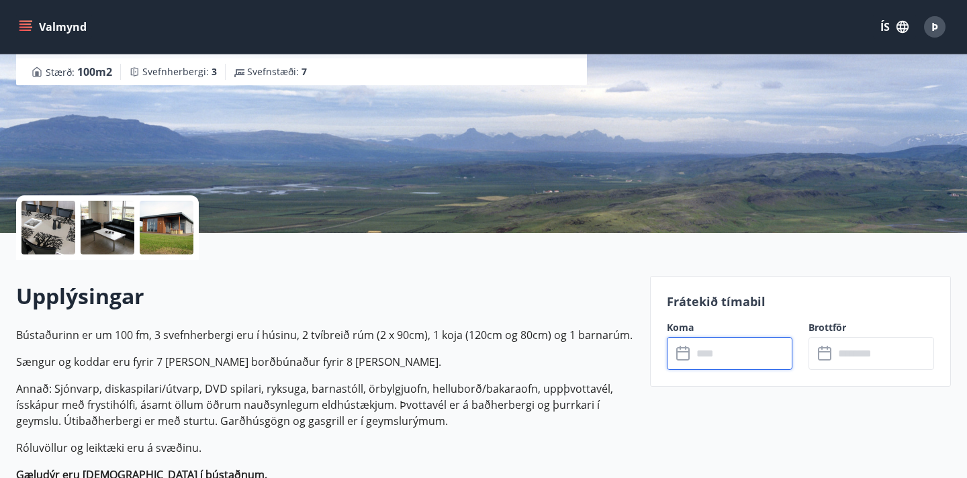
scroll to position [0, 0]
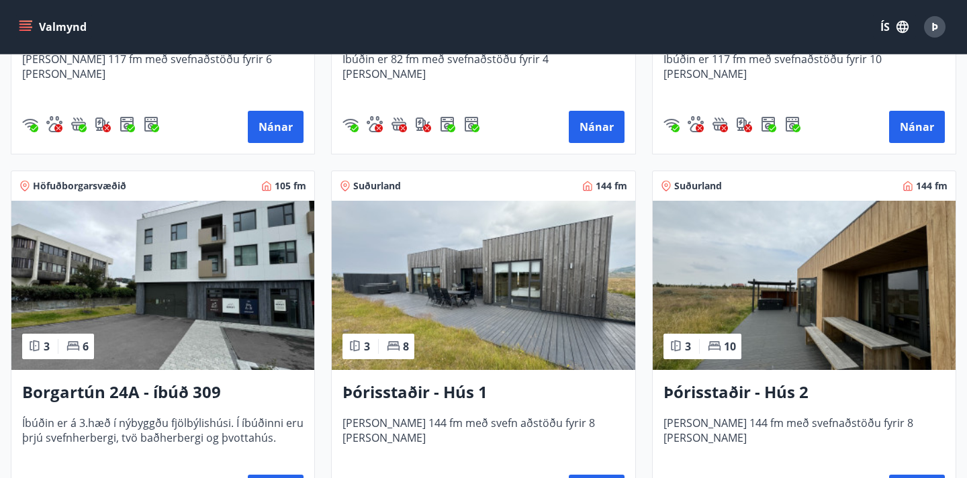
scroll to position [943, 0]
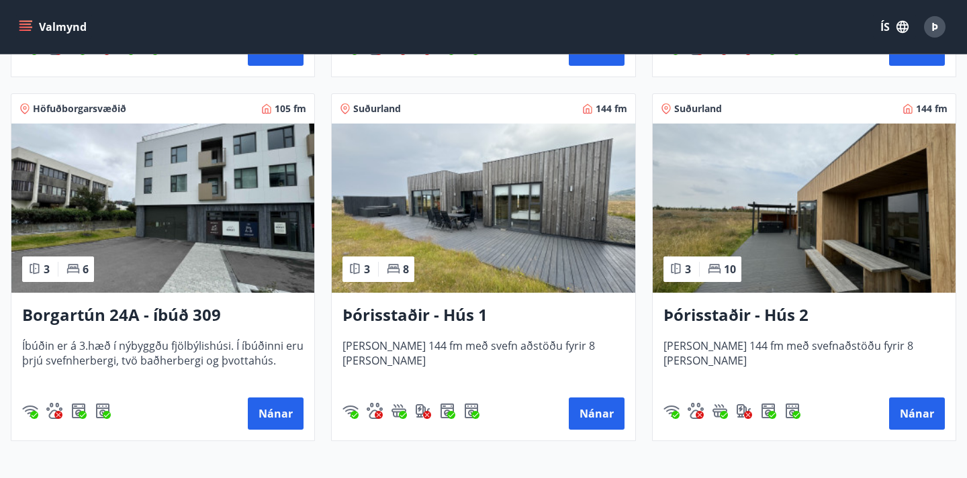
click at [439, 315] on h3 "Þórisstaðir - Hús 1" at bounding box center [483, 316] width 281 height 24
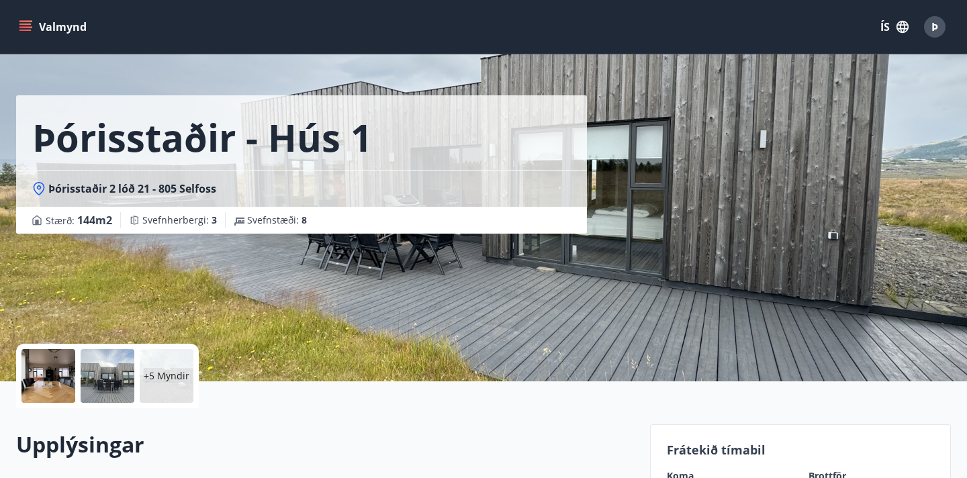
scroll to position [189, 0]
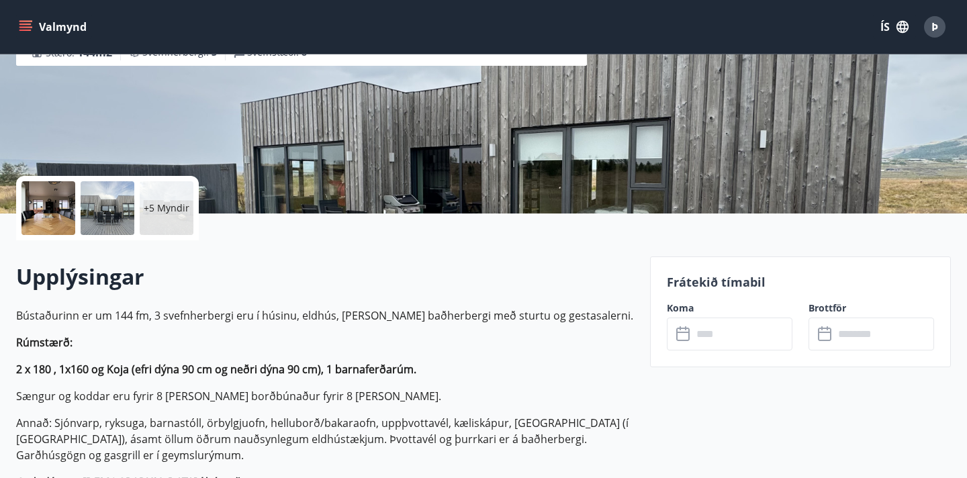
click at [761, 359] on div "Frátekið tímabil Koma ​ ​ Brottför ​ ​" at bounding box center [800, 312] width 301 height 111
click at [755, 333] on input "text" at bounding box center [743, 334] width 100 height 33
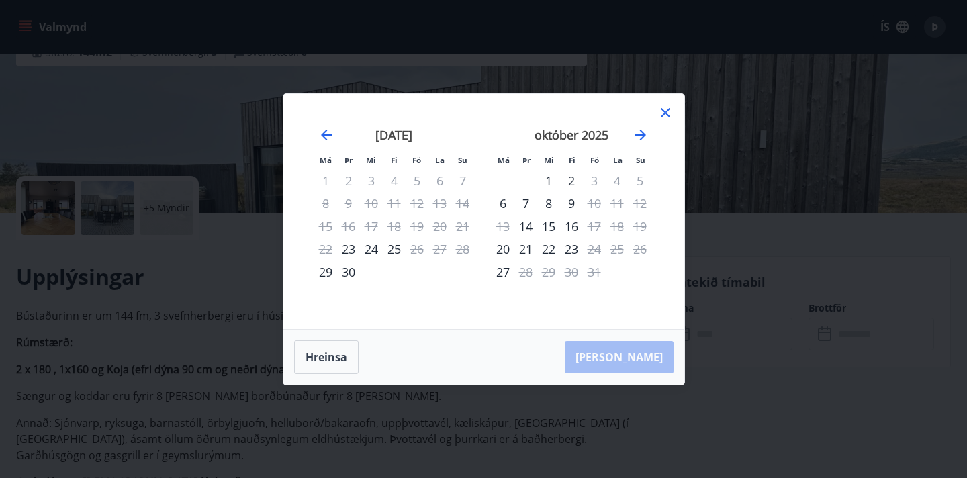
click at [661, 114] on icon at bounding box center [666, 113] width 16 height 16
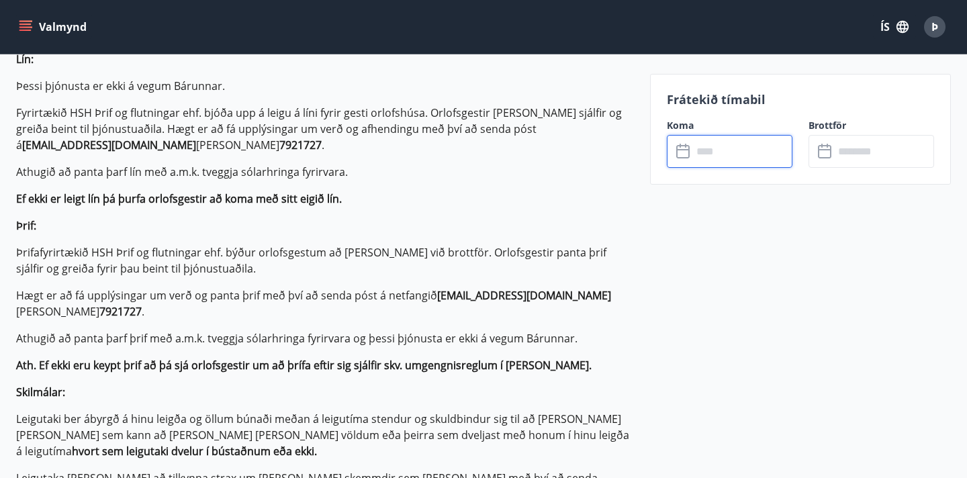
scroll to position [0, 0]
